Goal: Communication & Community: Participate in discussion

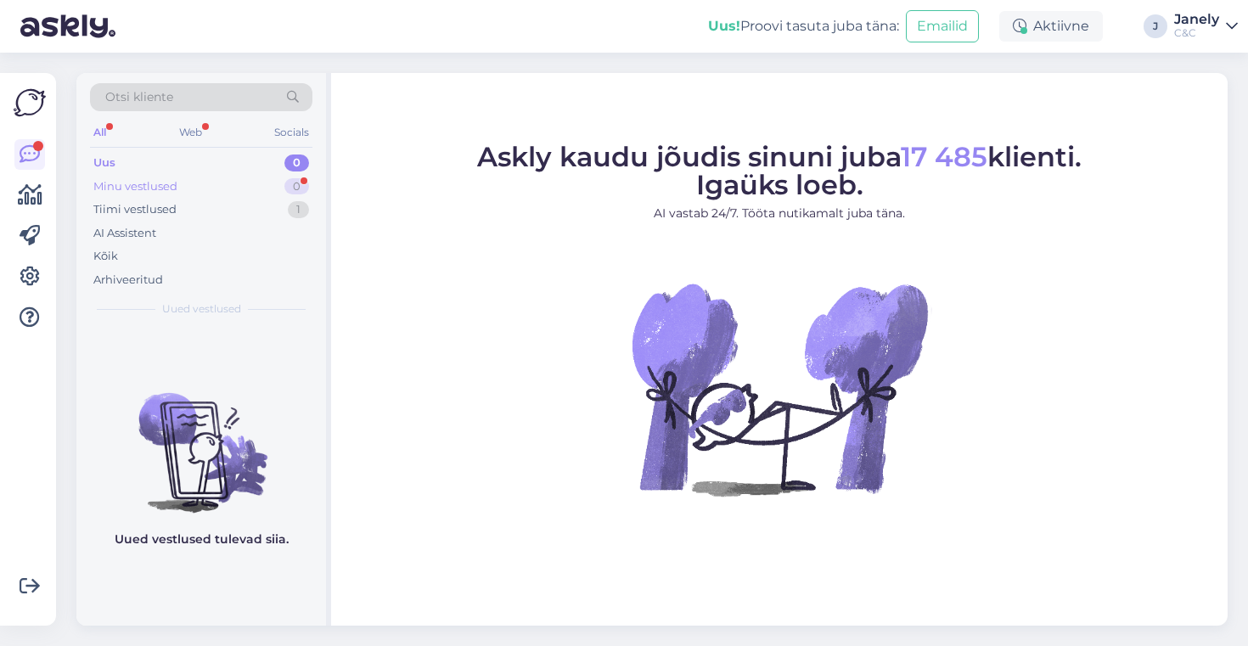
click at [220, 177] on div "Minu vestlused 0" at bounding box center [201, 187] width 223 height 24
click at [228, 208] on div "Tiimi vestlused 1" at bounding box center [201, 210] width 223 height 24
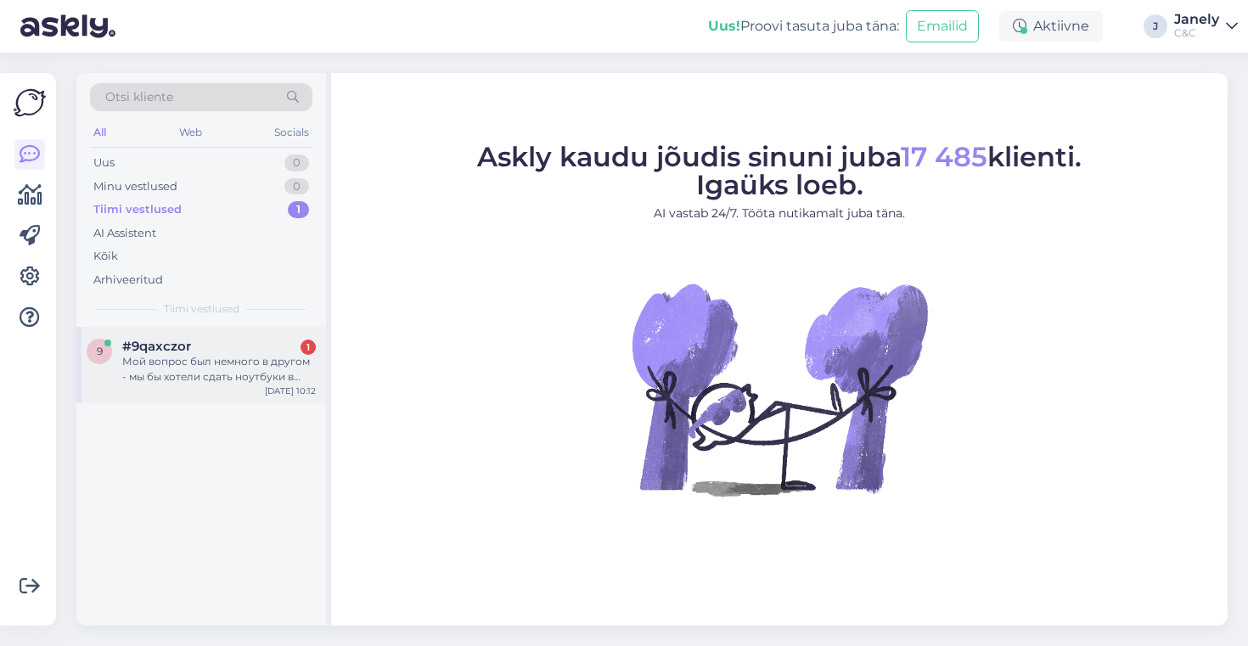
click at [246, 357] on div "Мой вопрос был немного в другом - мы бы хотели сдать ноутбуки в трейд-ин, но не…" at bounding box center [219, 369] width 194 height 31
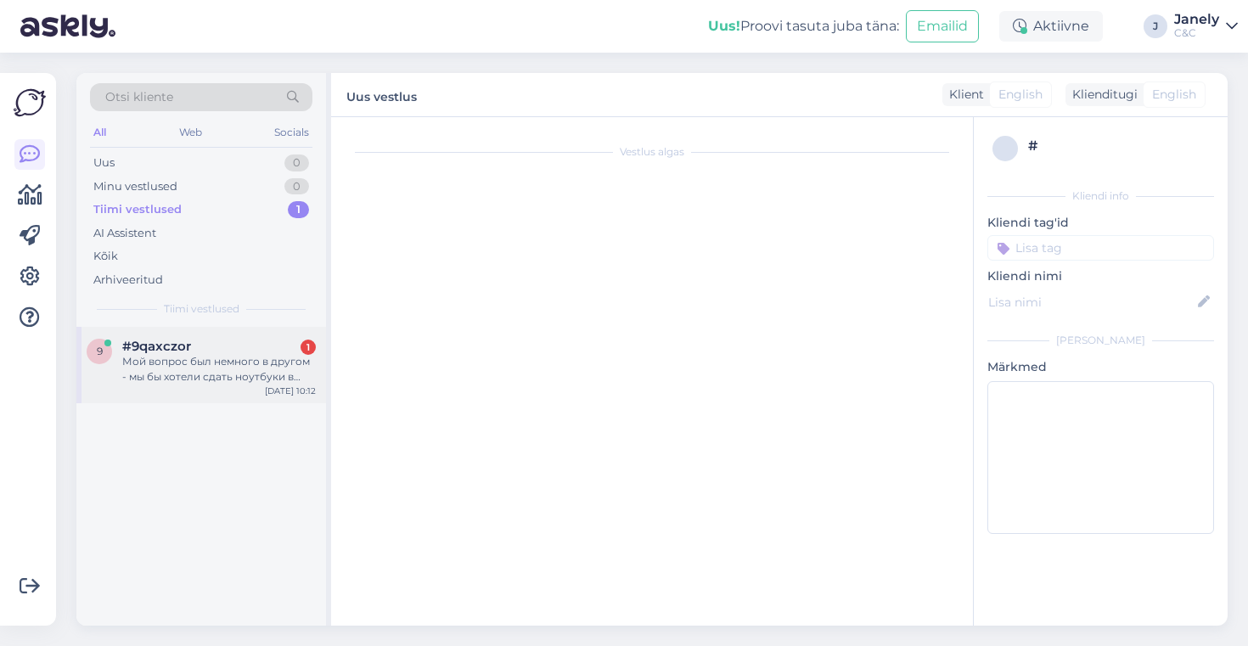
scroll to position [258, 0]
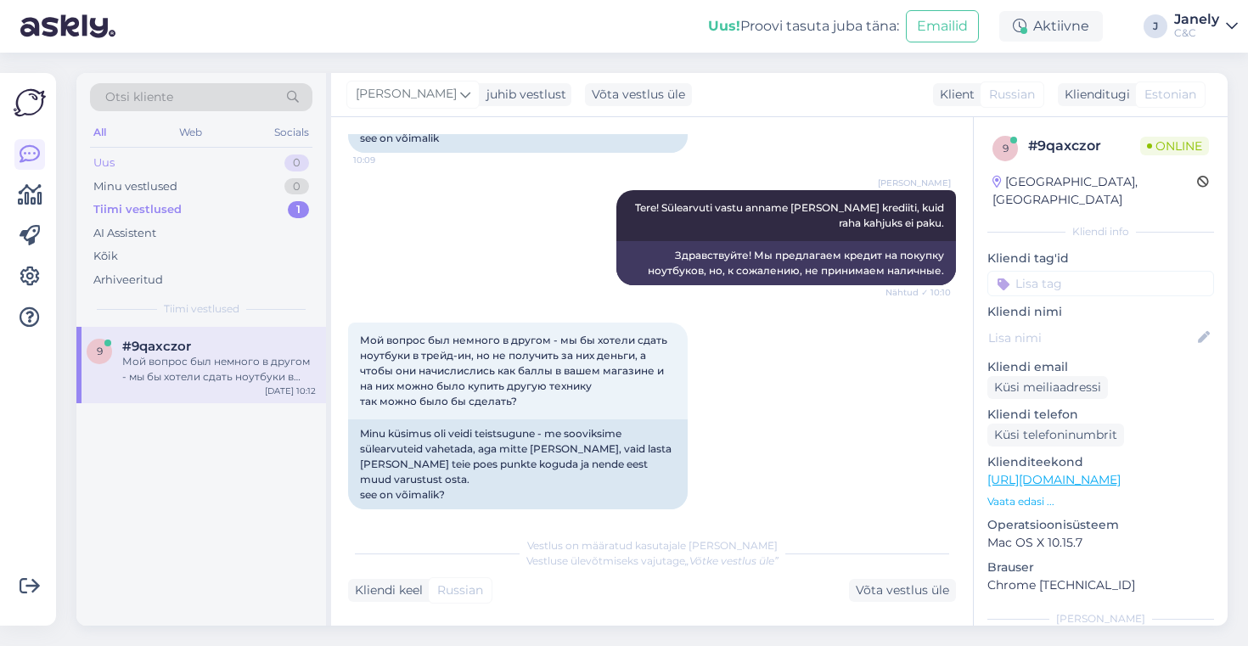
click at [204, 161] on div "Uus 0" at bounding box center [201, 163] width 223 height 24
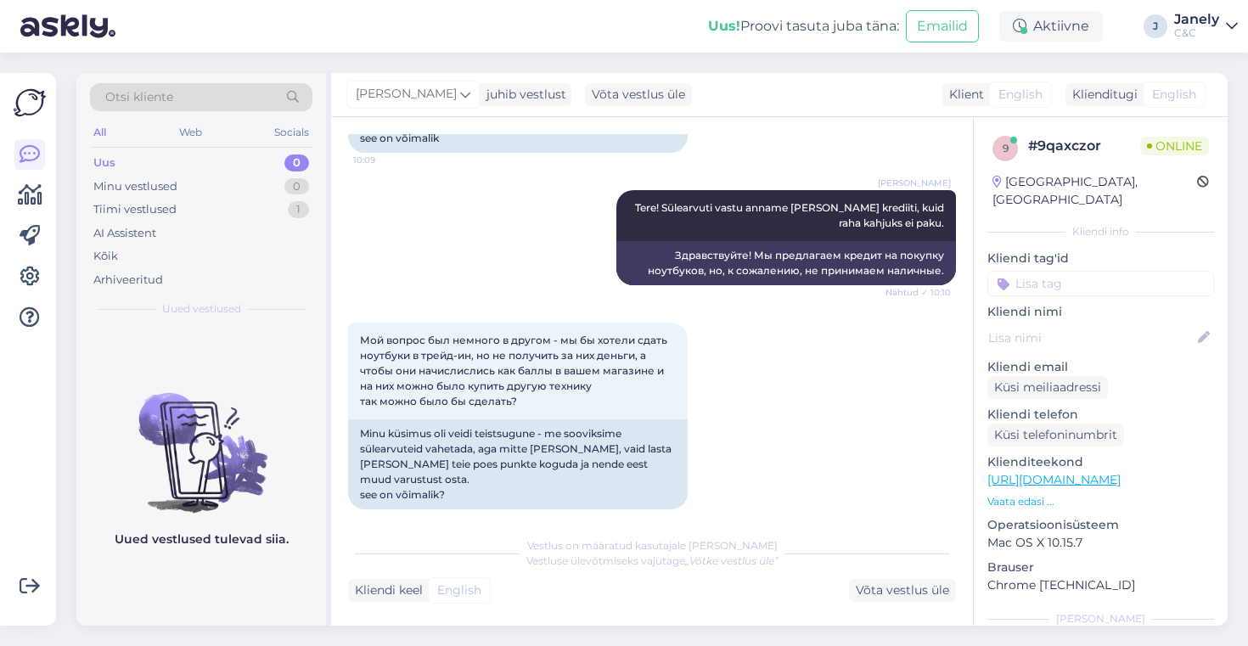
scroll to position [1671, 0]
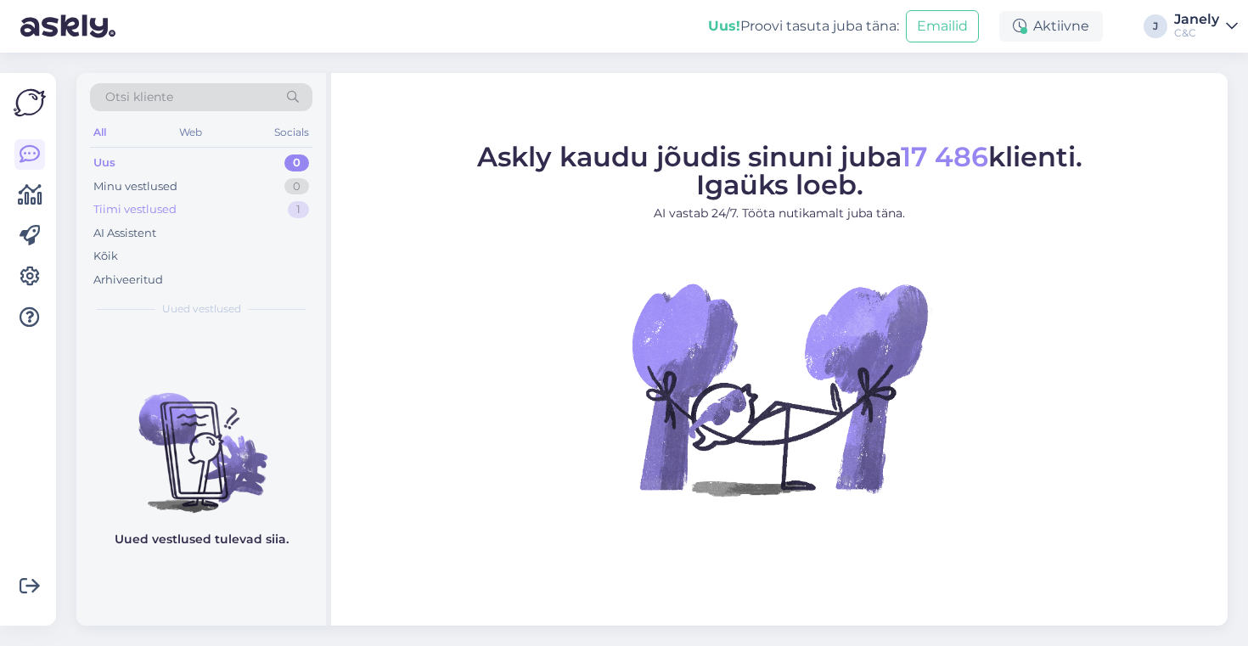
click at [217, 219] on div "Tiimi vestlused 1" at bounding box center [201, 210] width 223 height 24
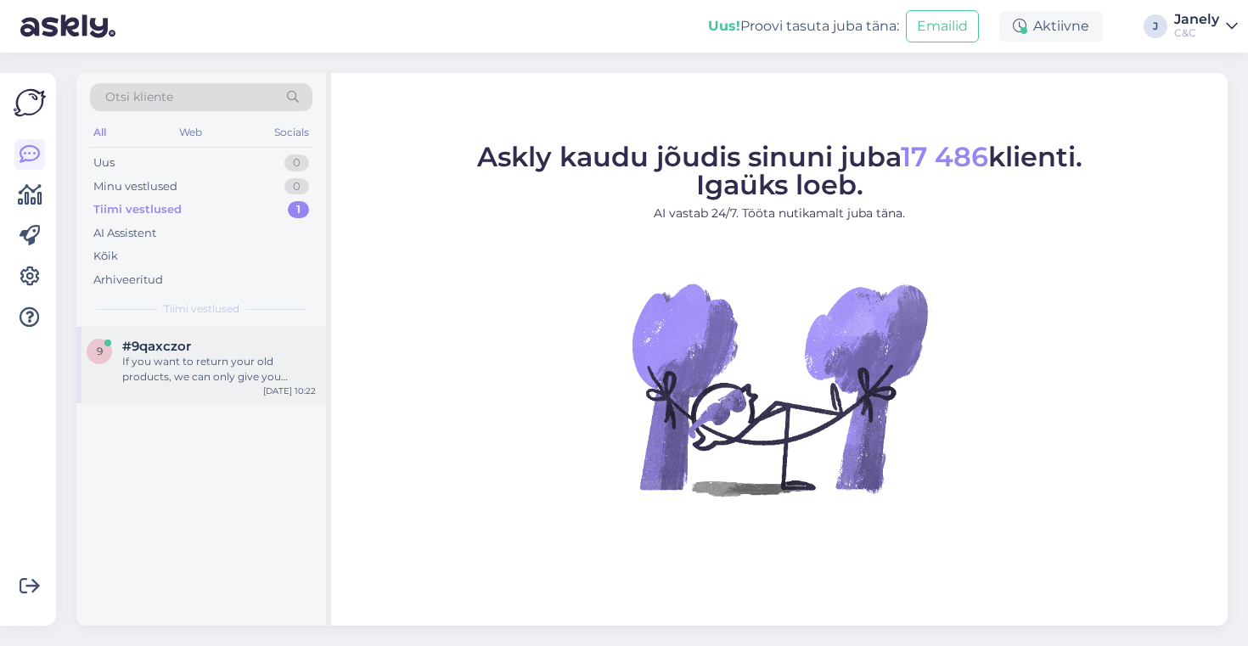
click at [242, 345] on div "#9qaxczor" at bounding box center [219, 346] width 194 height 15
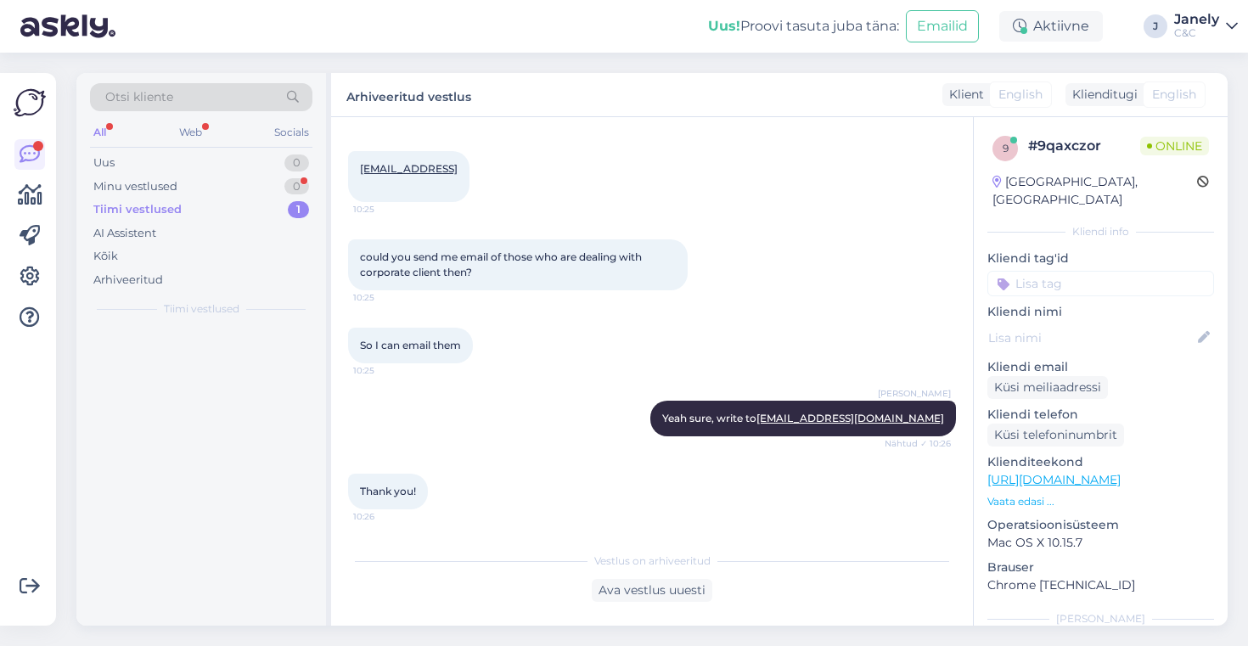
scroll to position [2585, 0]
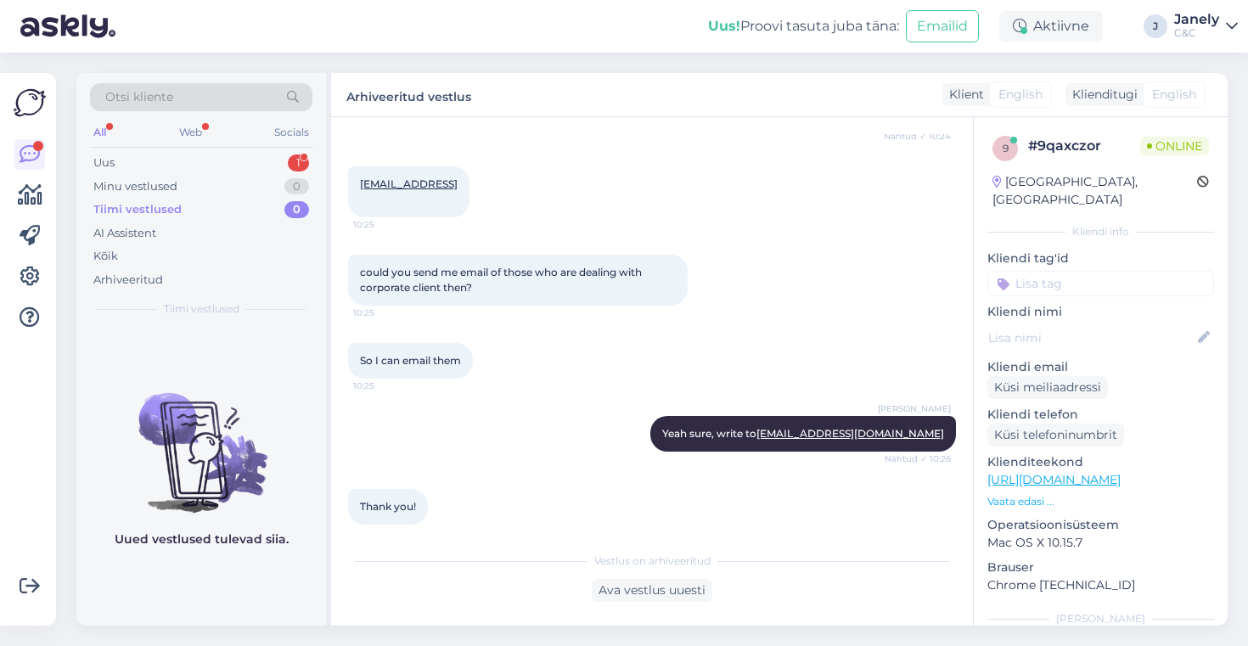
click at [242, 139] on div "All Web Socials" at bounding box center [201, 134] width 223 height 26
click at [251, 154] on div "Uus 1" at bounding box center [201, 163] width 223 height 24
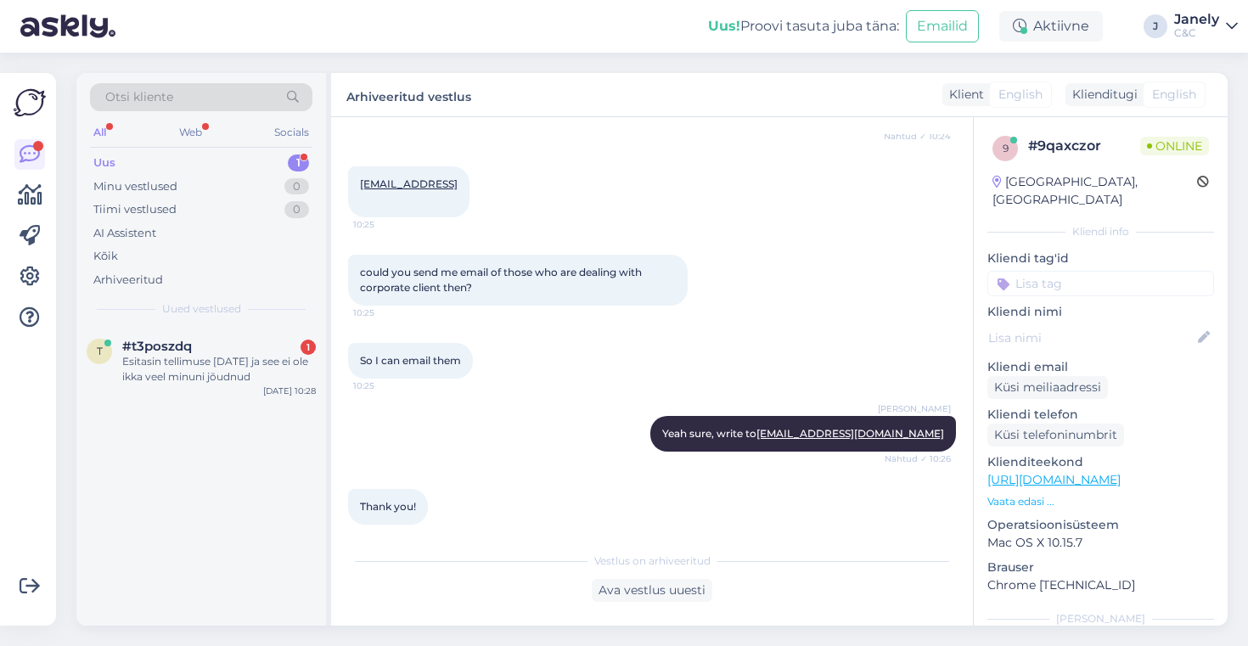
click at [255, 161] on div "Uus 1" at bounding box center [201, 163] width 223 height 24
click at [261, 346] on div "#t3poszdq" at bounding box center [219, 346] width 194 height 15
